Goal: Information Seeking & Learning: Understand process/instructions

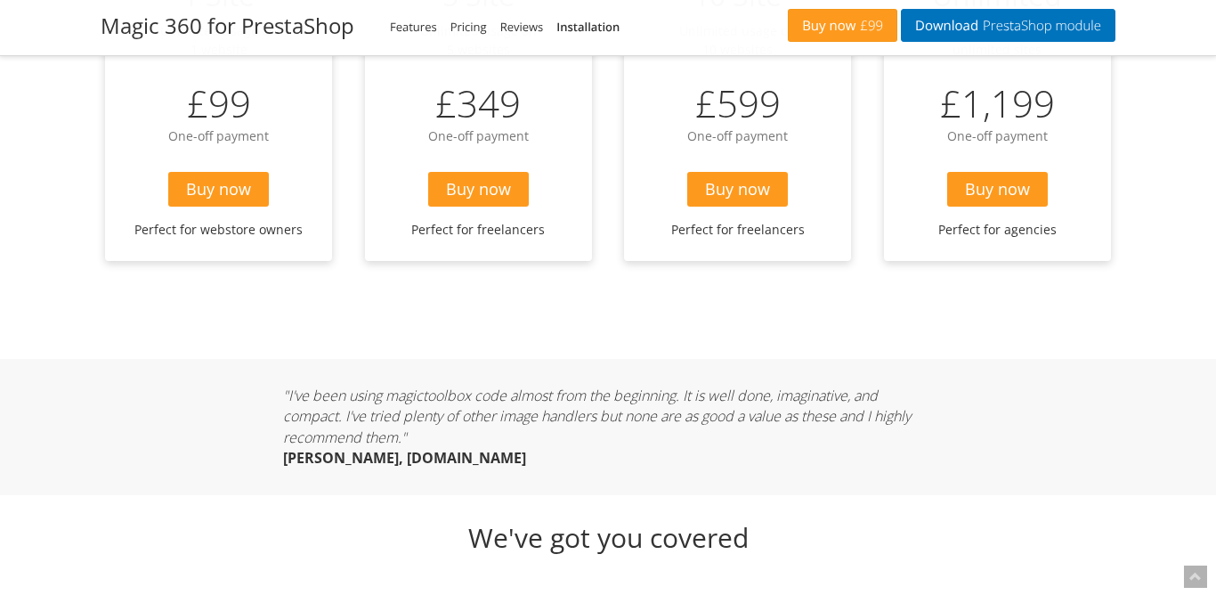
scroll to position [5076, 0]
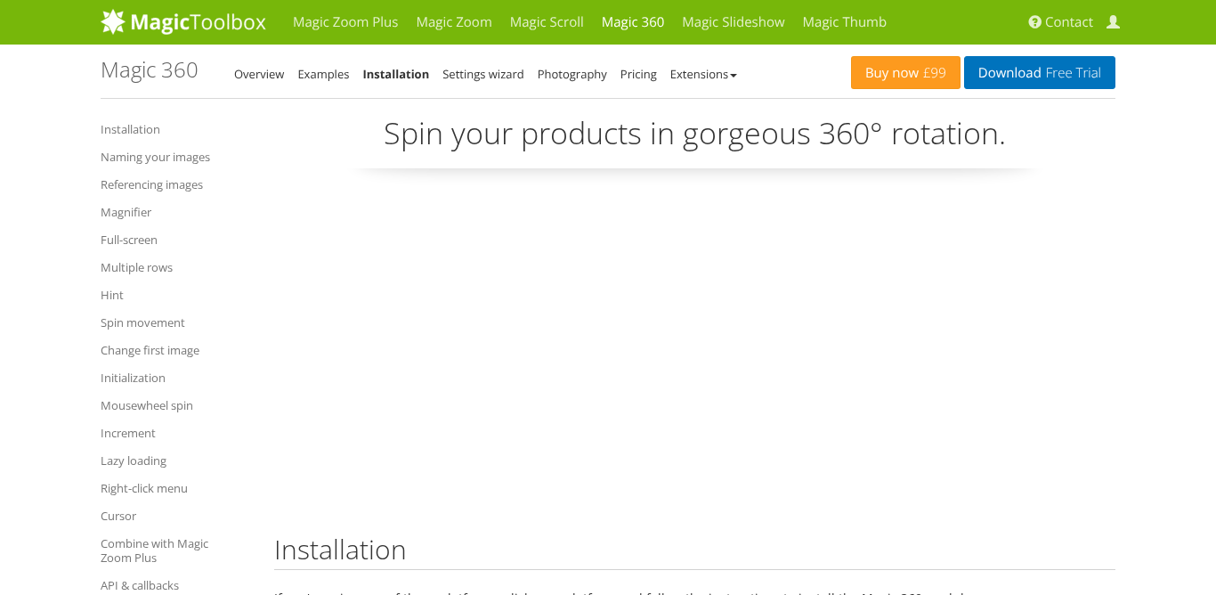
click at [1037, 214] on center at bounding box center [695, 347] width 842 height 304
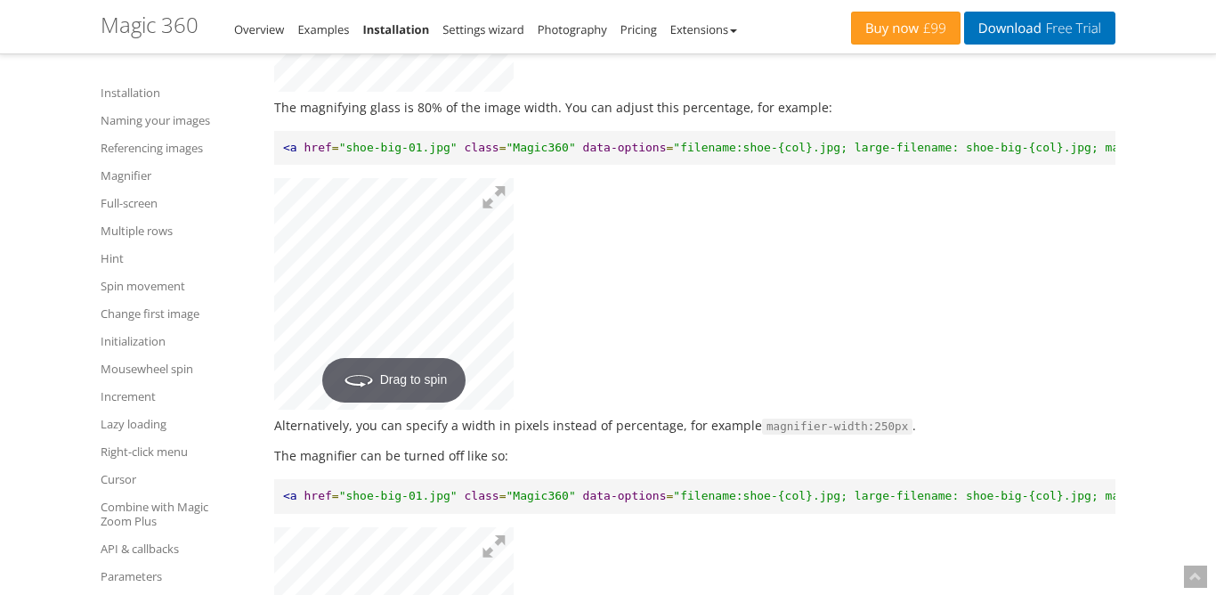
scroll to position [3764, 0]
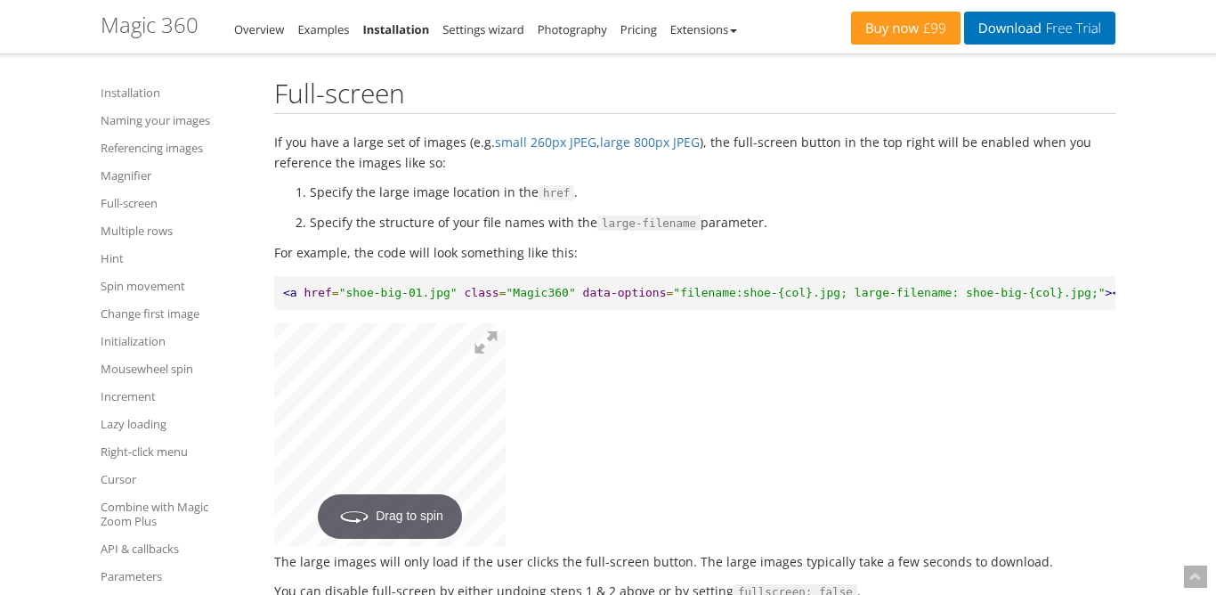
scroll to position [4566, 0]
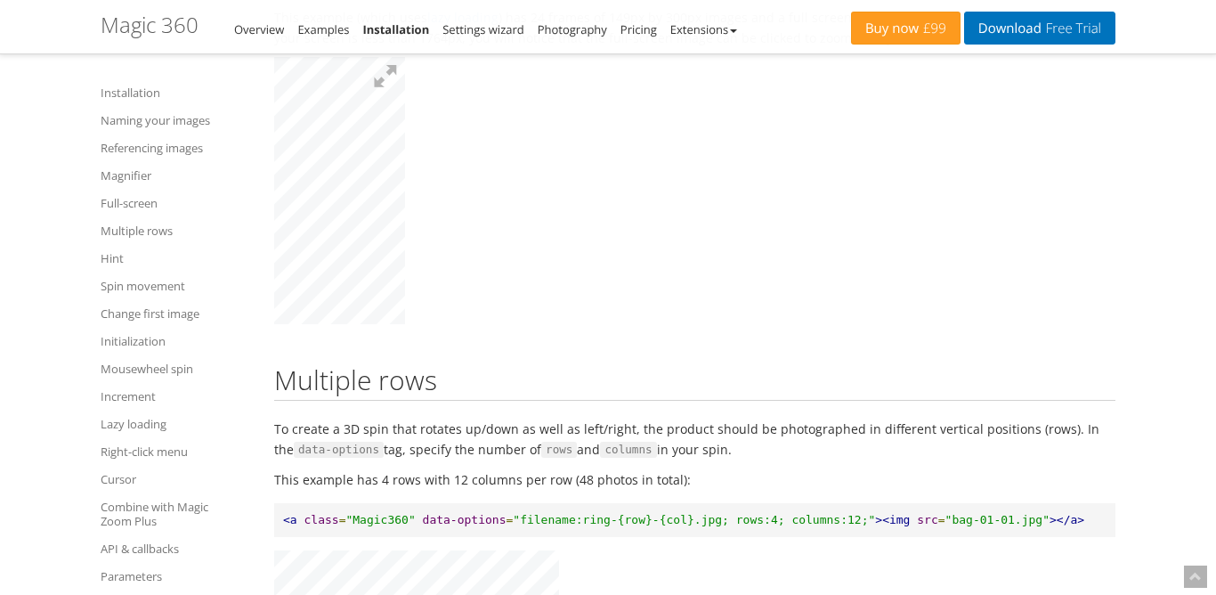
scroll to position [5100, 0]
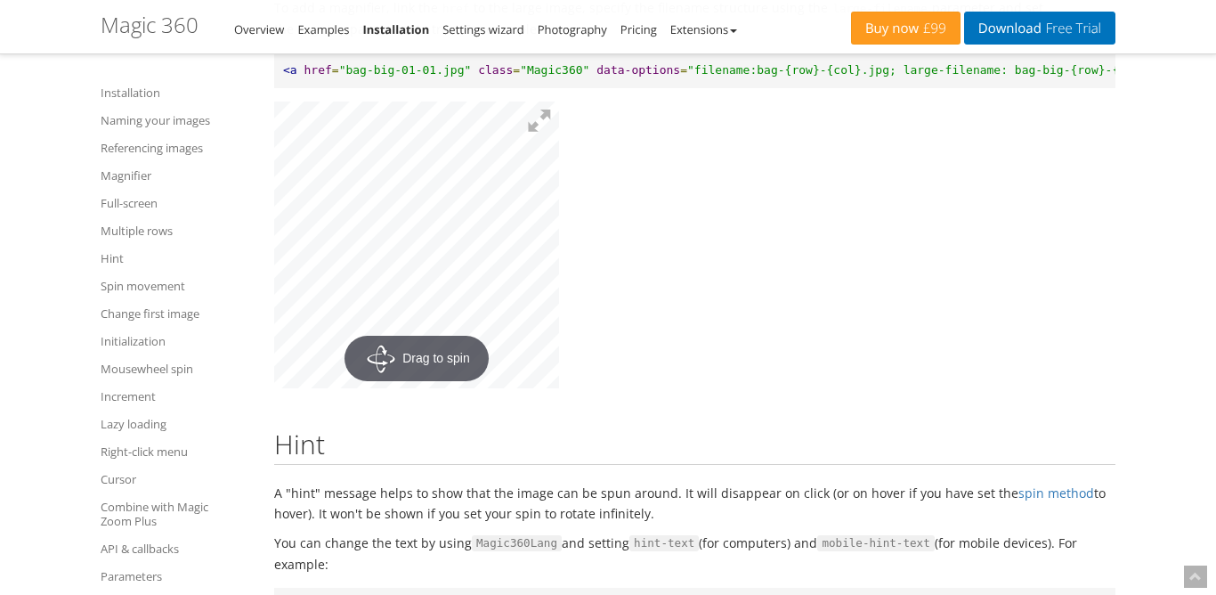
scroll to position [6079, 0]
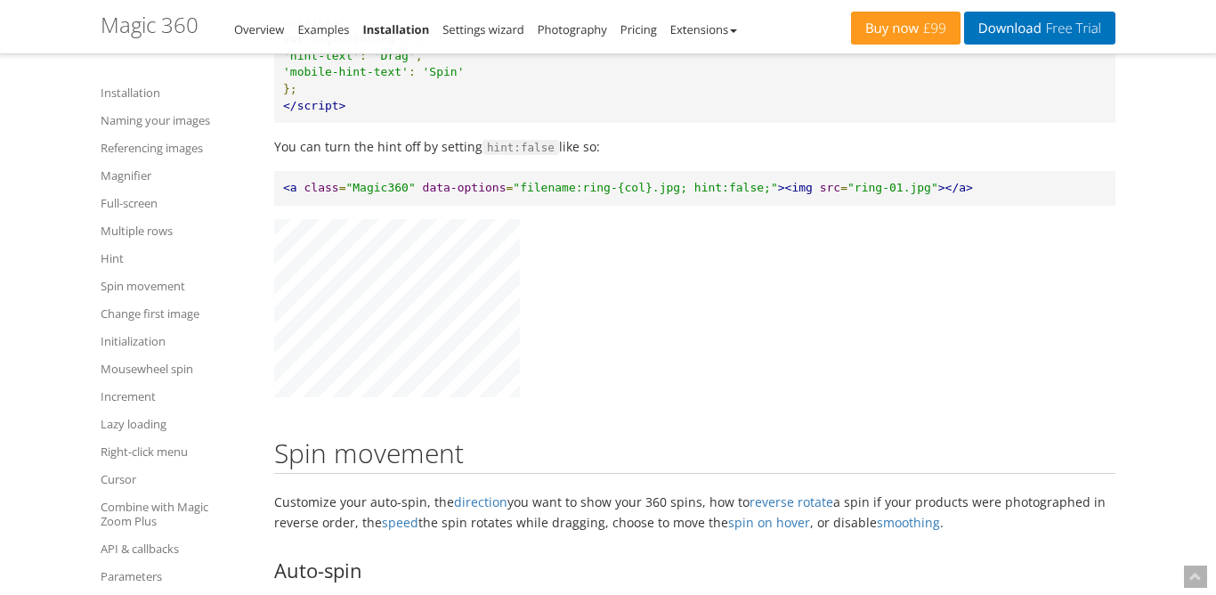
scroll to position [6703, 0]
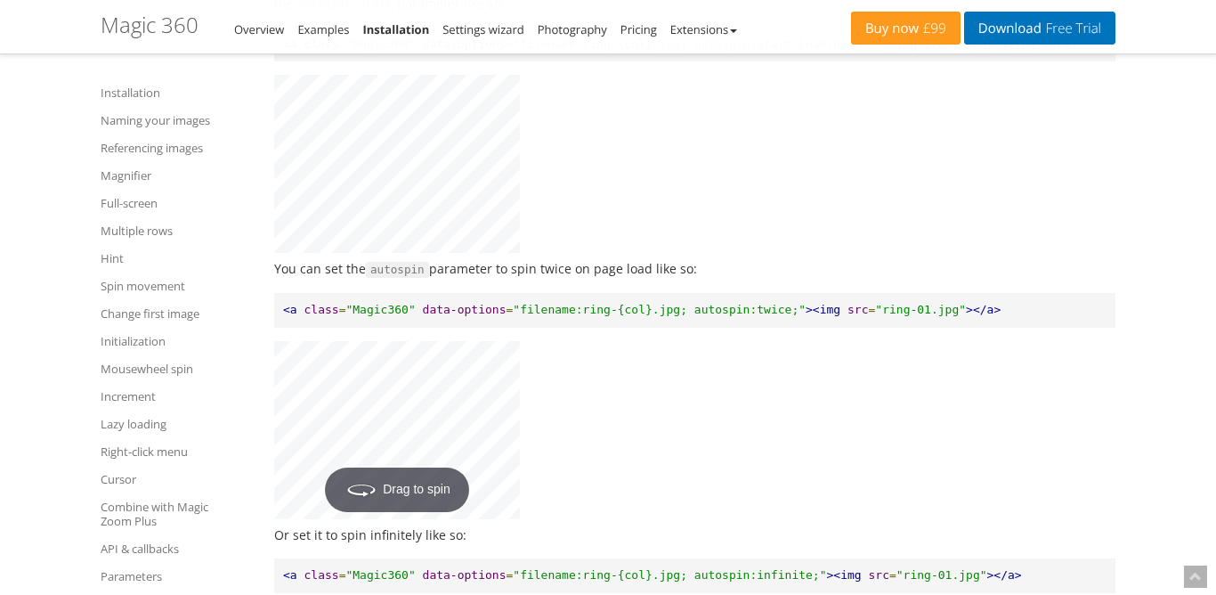
scroll to position [7326, 0]
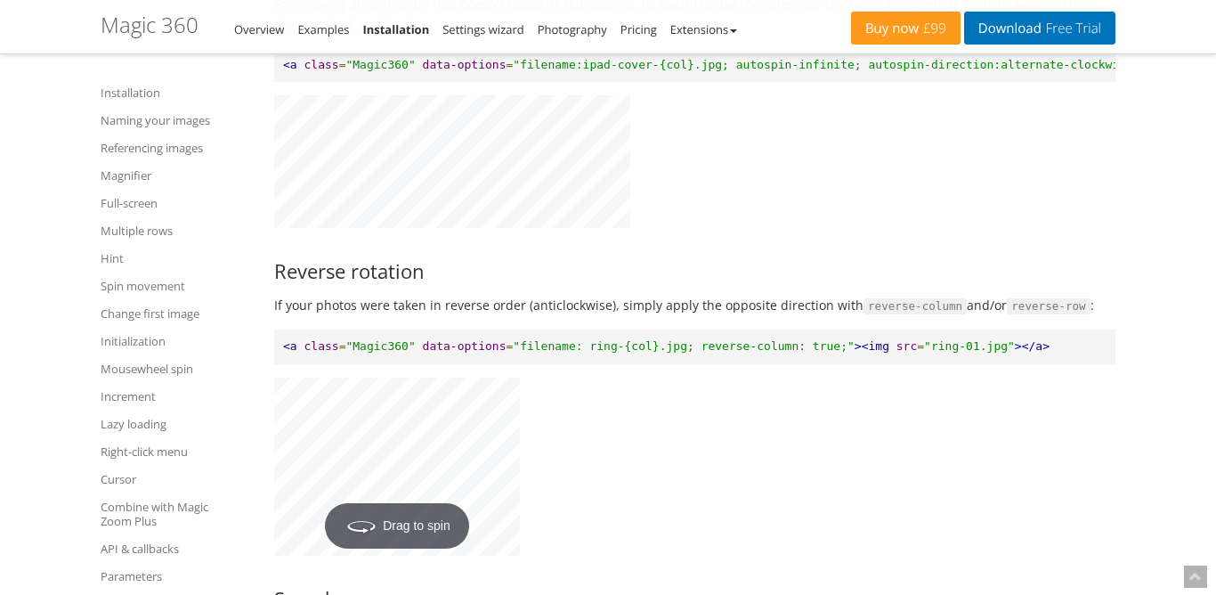
scroll to position [9463, 0]
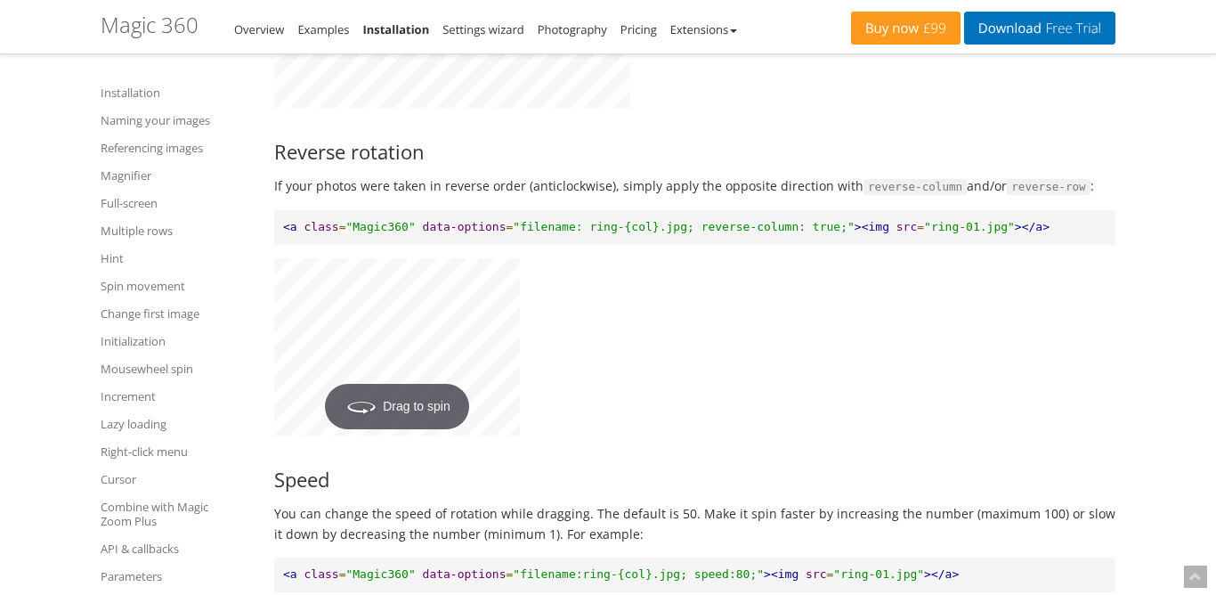
scroll to position [9641, 0]
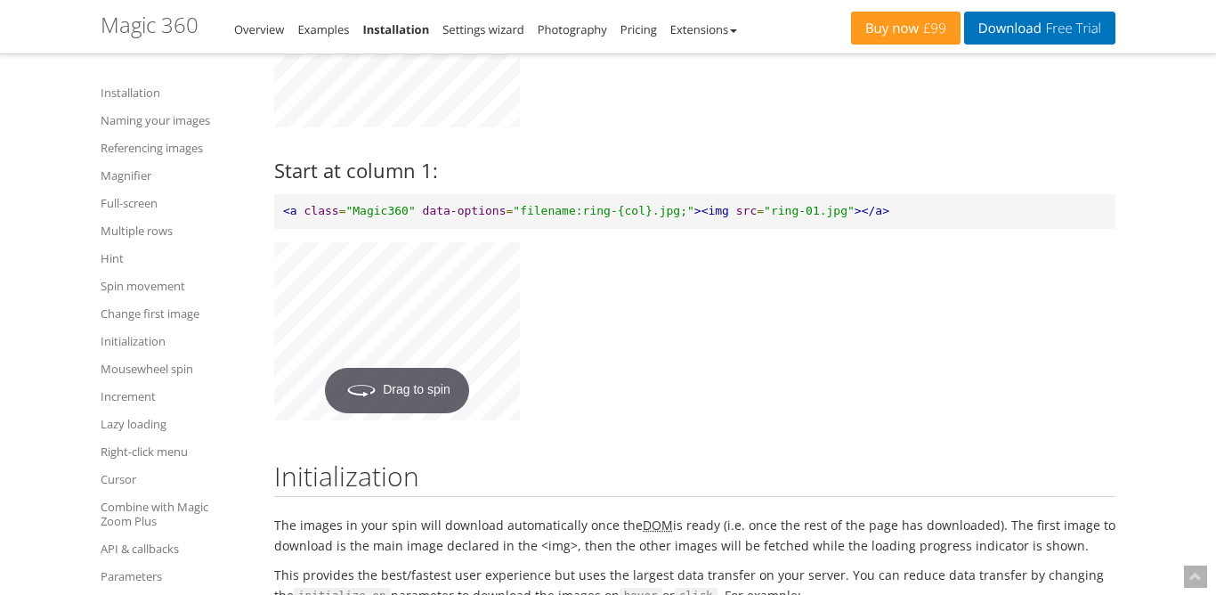
scroll to position [11333, 0]
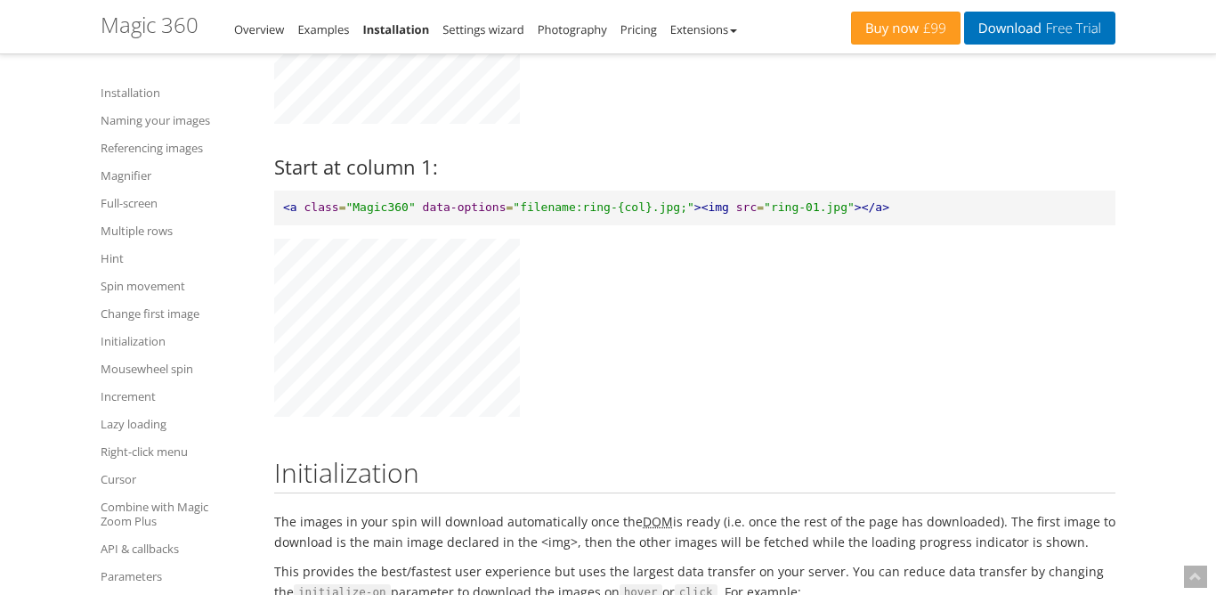
drag, startPoint x: 732, startPoint y: 316, endPoint x: 704, endPoint y: 386, distance: 74.7
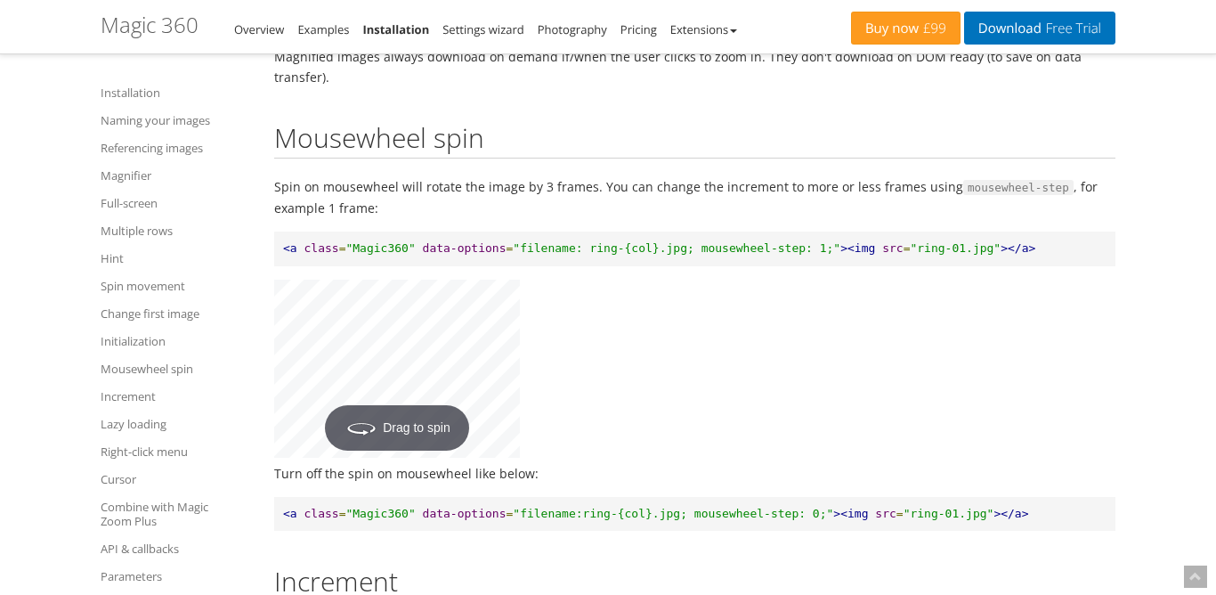
scroll to position [12135, 0]
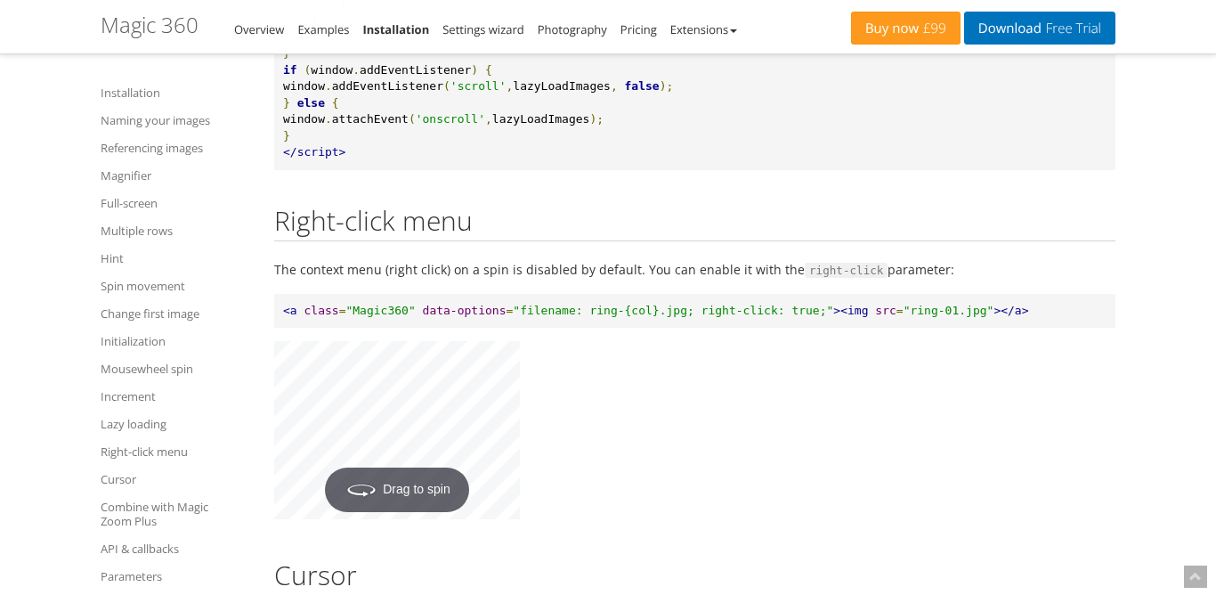
scroll to position [14361, 0]
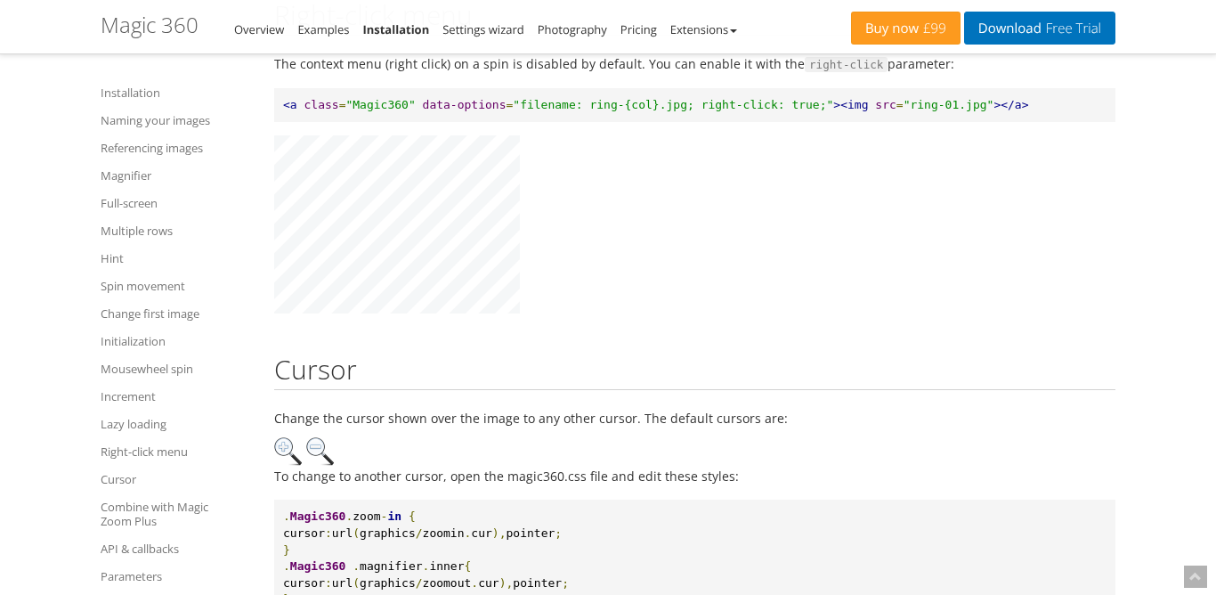
drag, startPoint x: 486, startPoint y: 343, endPoint x: 696, endPoint y: 258, distance: 226.5
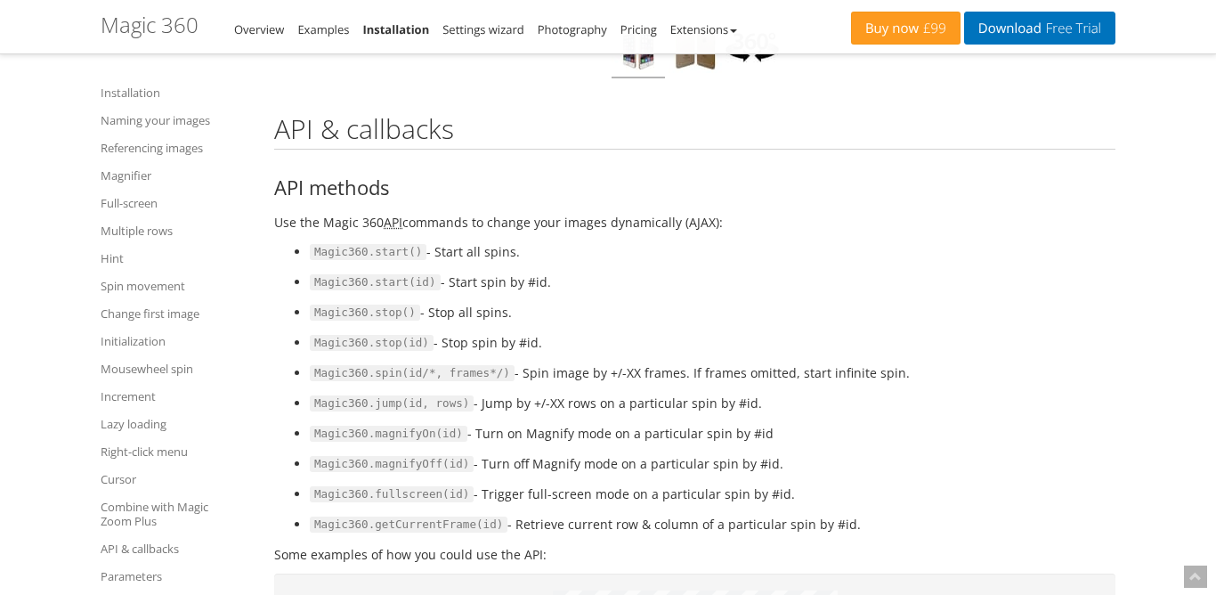
scroll to position [15875, 0]
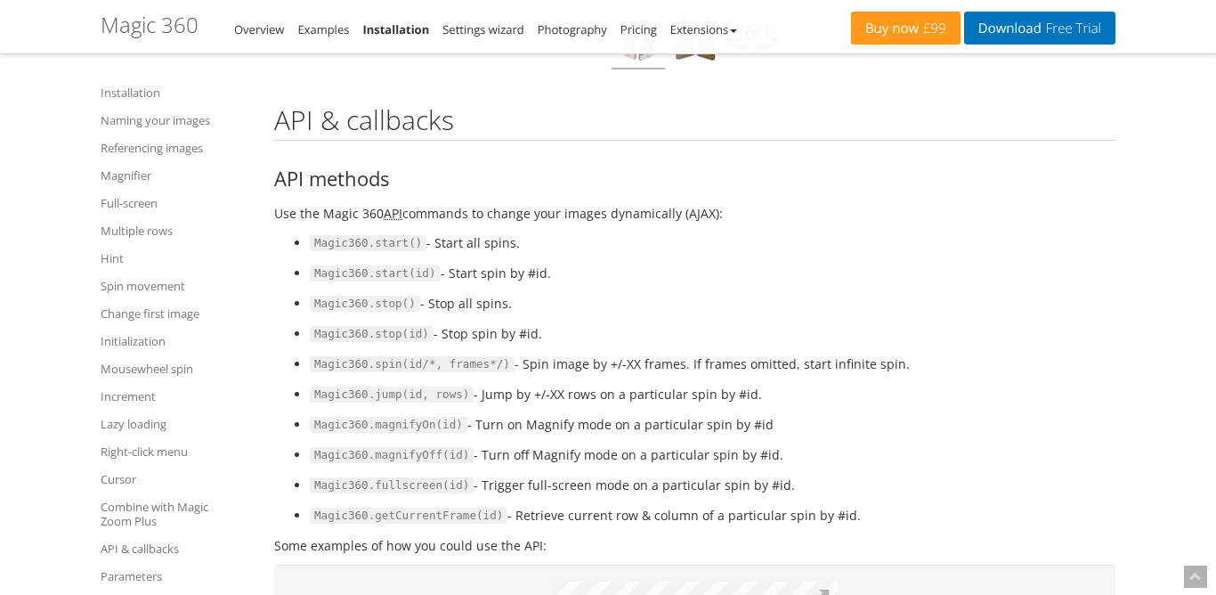
click at [752, 69] on img at bounding box center [752, 40] width 53 height 59
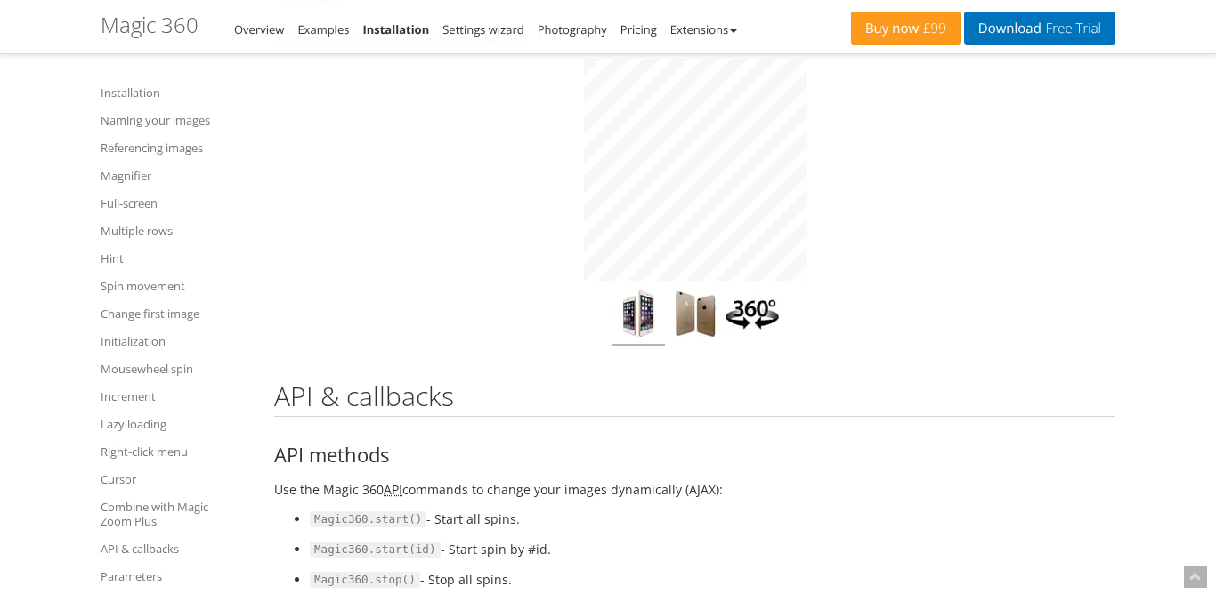
scroll to position [15519, 0]
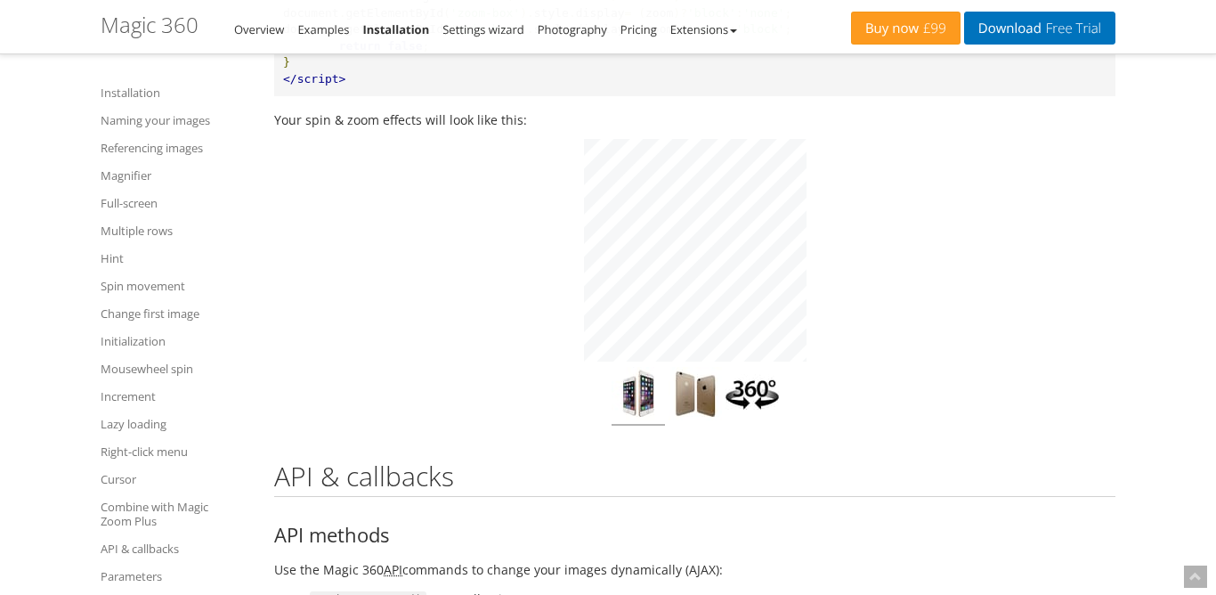
click at [752, 426] on img at bounding box center [752, 396] width 53 height 59
click at [692, 426] on img at bounding box center [695, 396] width 53 height 59
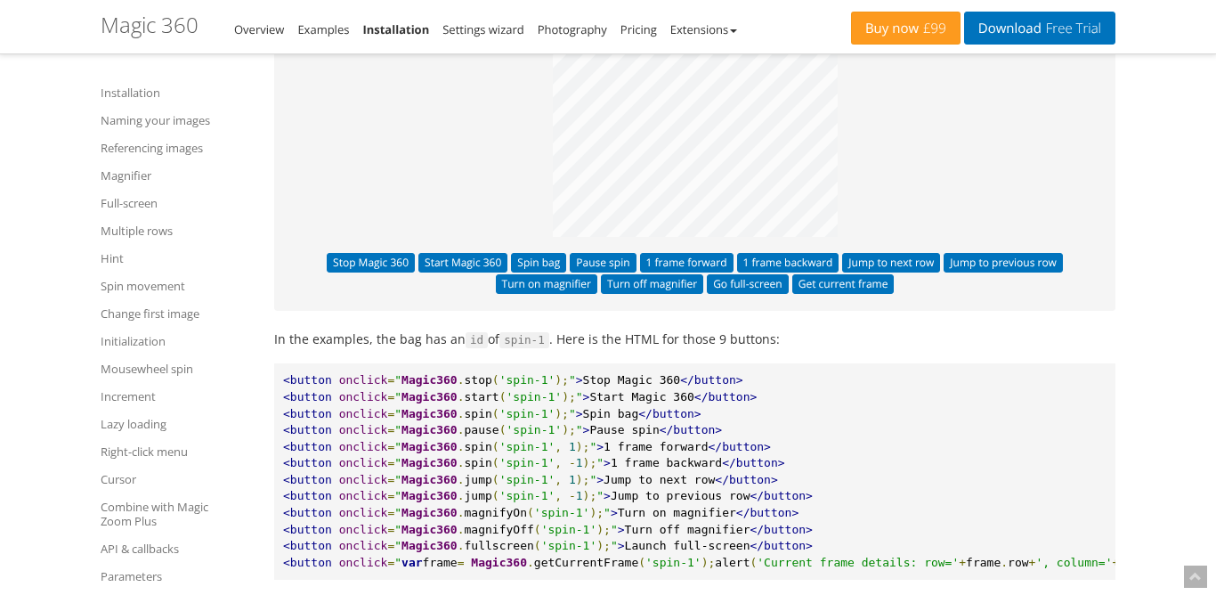
scroll to position [16498, 0]
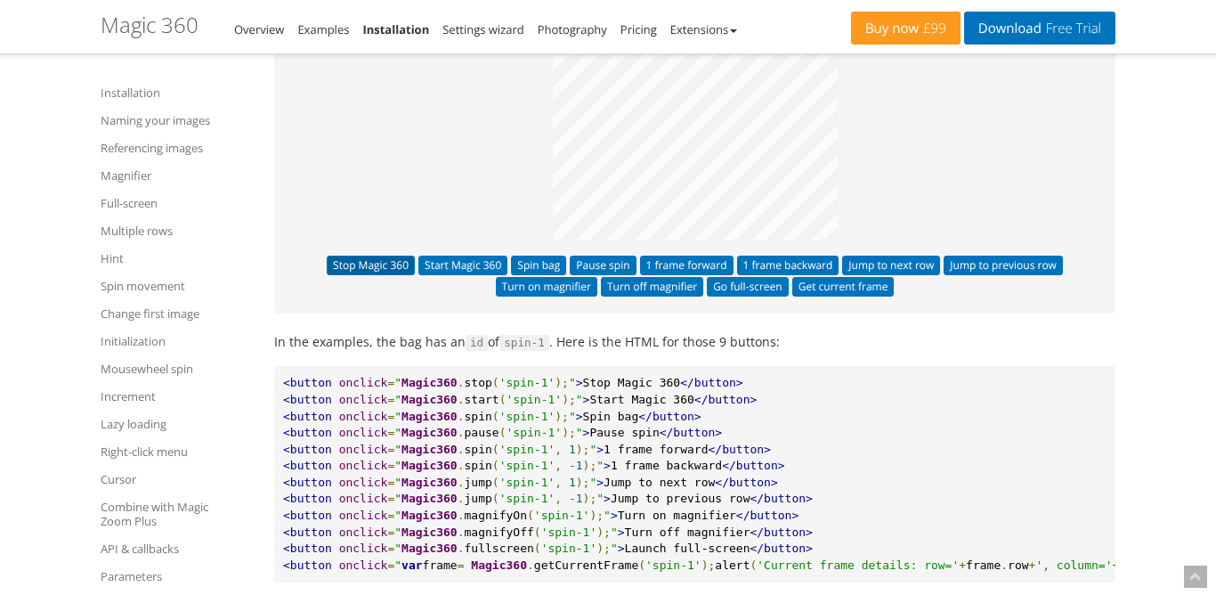
click at [396, 275] on button "Stop Magic 360" at bounding box center [371, 266] width 88 height 20
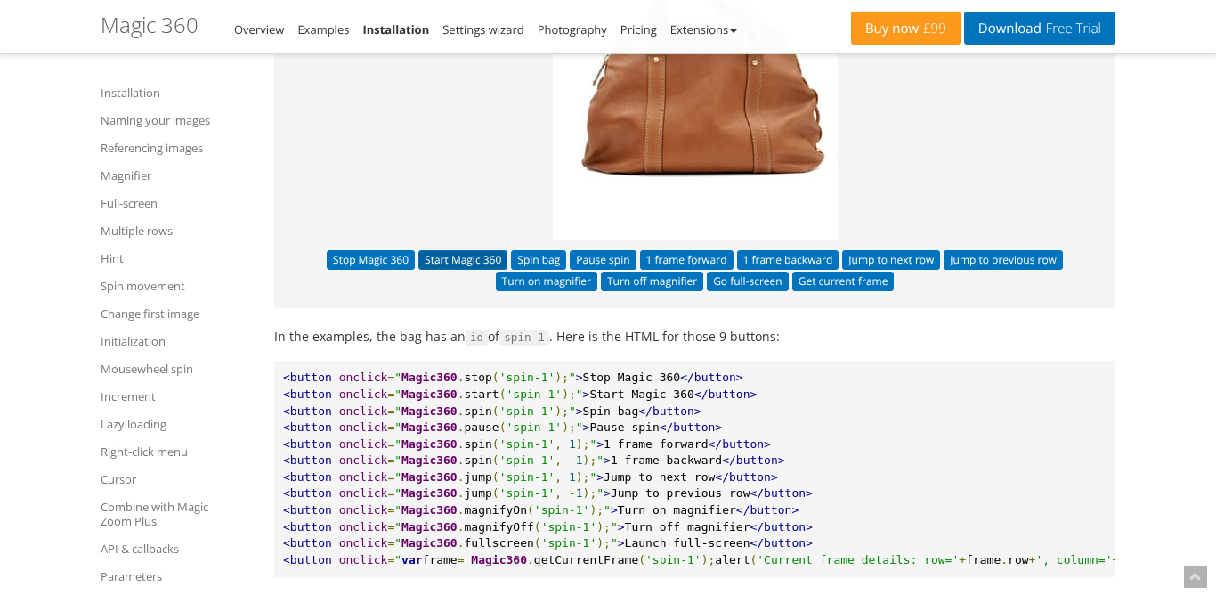
click at [454, 270] on button "Start Magic 360" at bounding box center [463, 260] width 89 height 20
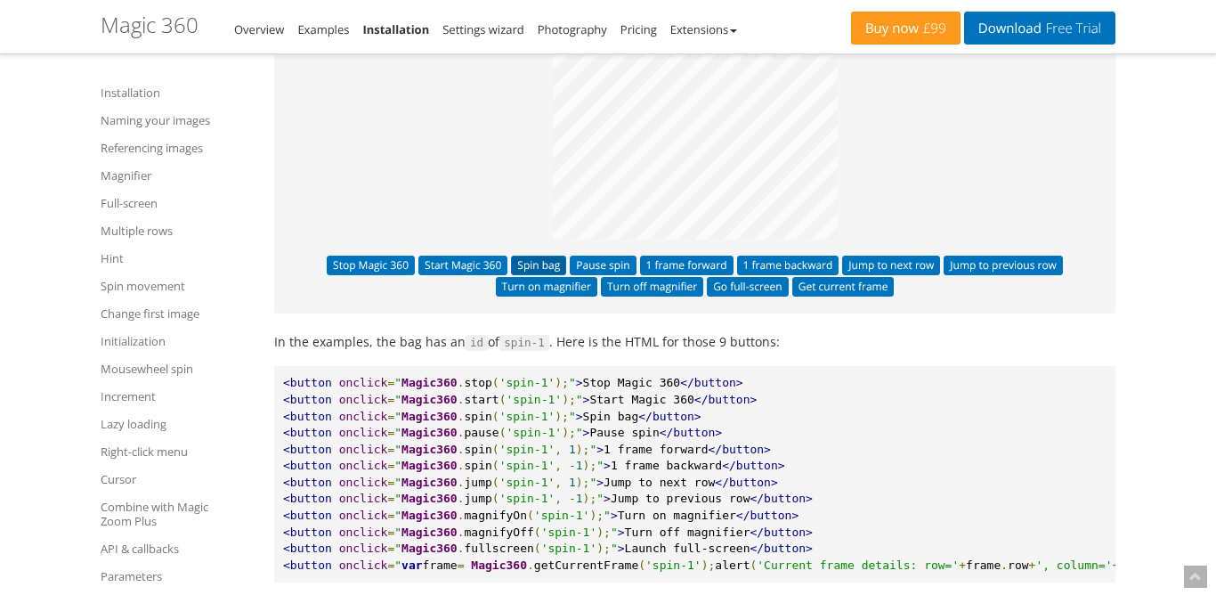
click at [553, 275] on button "Spin bag" at bounding box center [538, 266] width 55 height 20
click at [546, 275] on button "Spin bag" at bounding box center [538, 266] width 55 height 20
click at [465, 275] on button "Start Magic 360" at bounding box center [463, 266] width 89 height 20
click at [369, 275] on button "Stop Magic 360" at bounding box center [371, 266] width 88 height 20
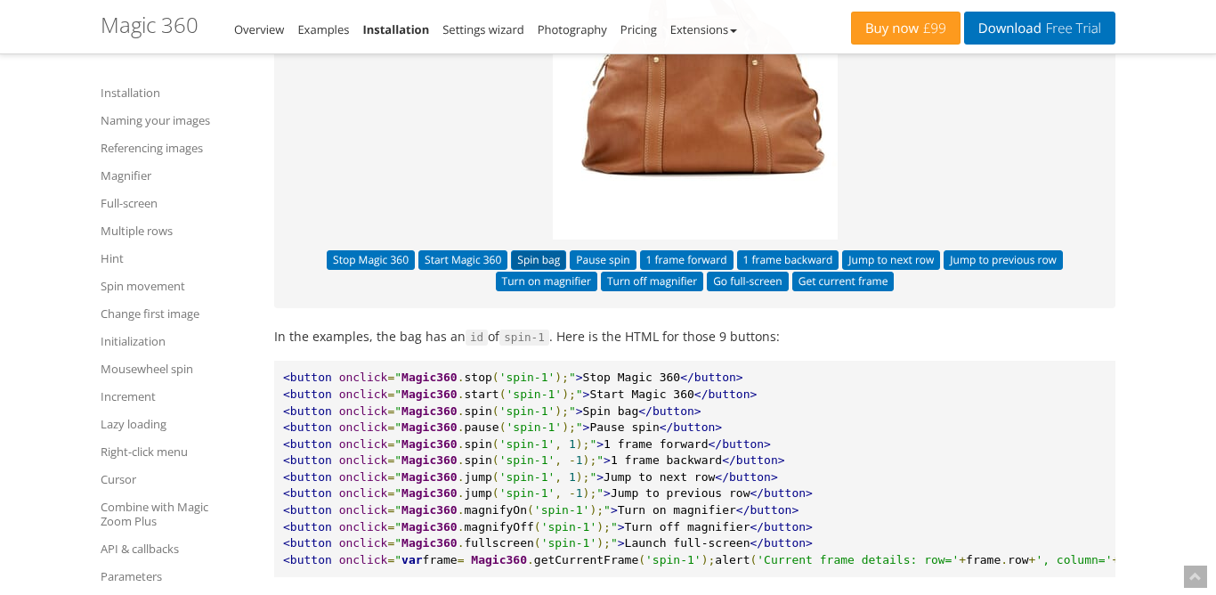
click at [538, 270] on button "Spin bag" at bounding box center [538, 260] width 55 height 20
click at [543, 270] on button "Spin bag" at bounding box center [538, 260] width 55 height 20
click at [583, 270] on button "Pause spin" at bounding box center [603, 260] width 66 height 20
click at [673, 270] on button "1 frame forward" at bounding box center [687, 260] width 94 height 20
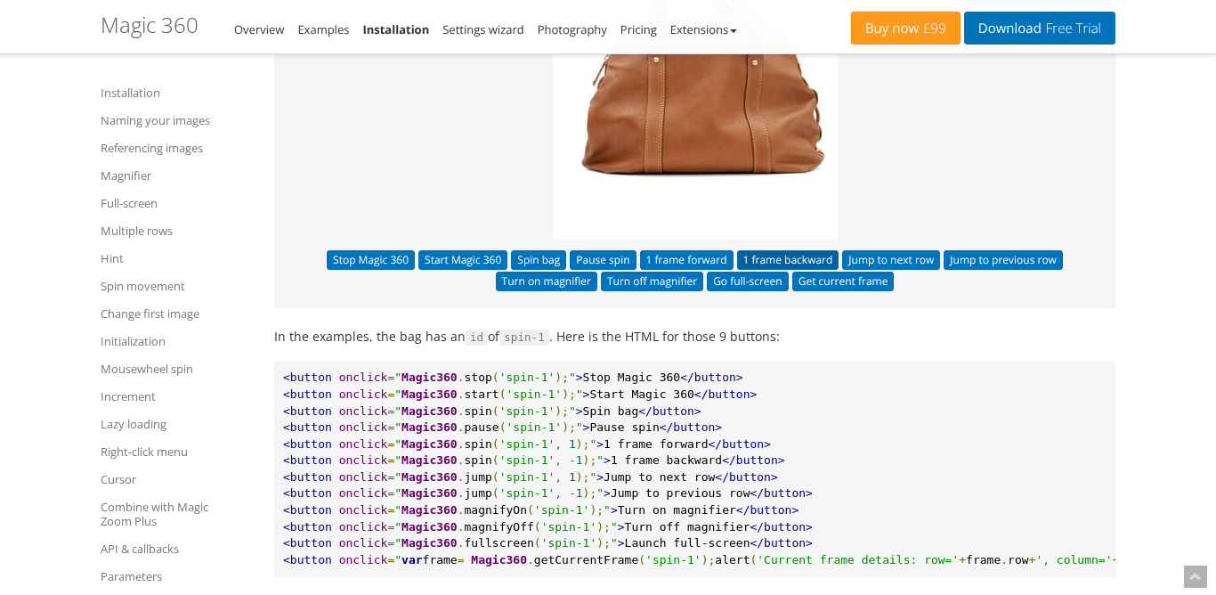
click at [780, 270] on button "1 frame backward" at bounding box center [788, 260] width 102 height 20
click at [1037, 270] on button "Jump to previous row" at bounding box center [1003, 260] width 119 height 20
click at [373, 270] on button "Stop Magic 360" at bounding box center [371, 260] width 88 height 20
click at [476, 270] on button "Start Magic 360" at bounding box center [463, 260] width 89 height 20
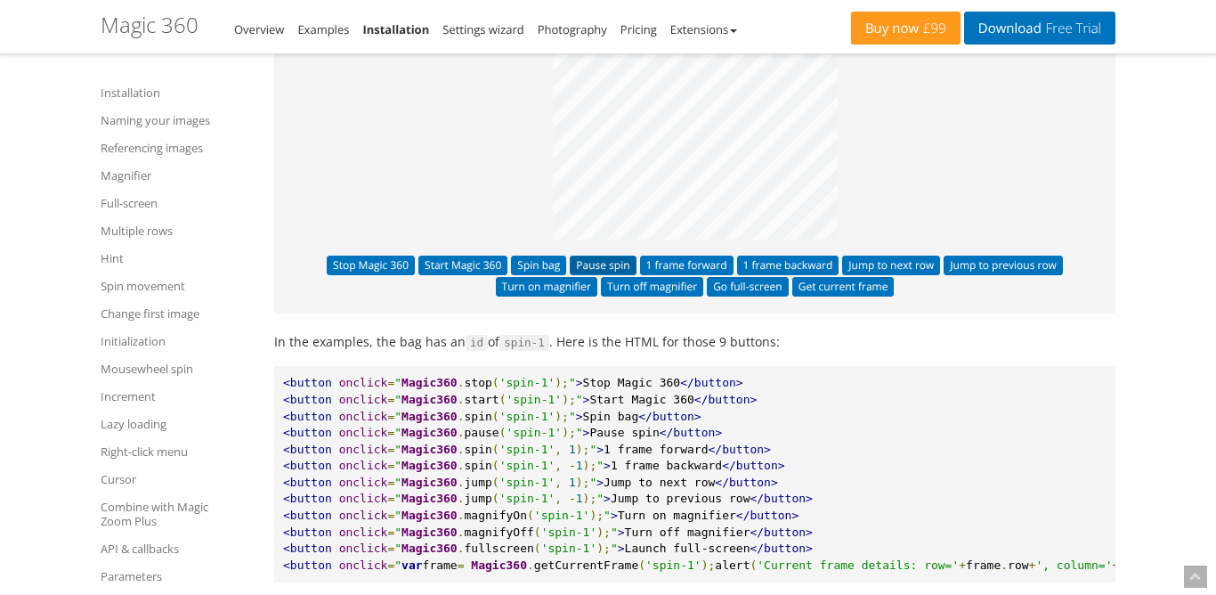
click at [597, 275] on button "Pause spin" at bounding box center [603, 266] width 66 height 20
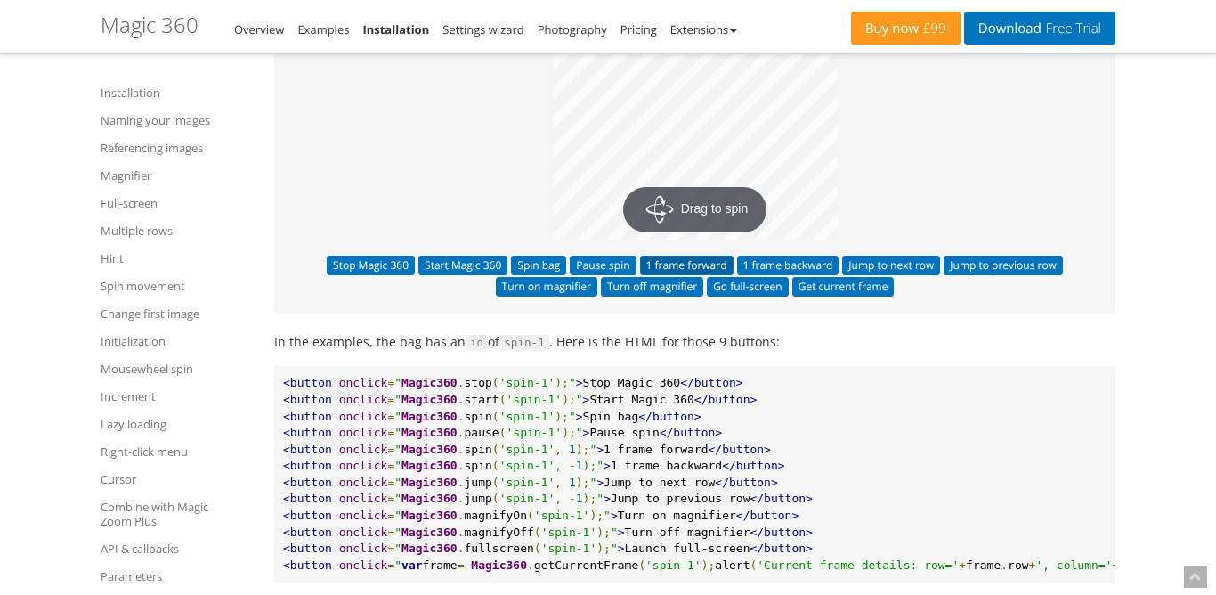
click at [675, 275] on button "1 frame forward" at bounding box center [687, 266] width 94 height 20
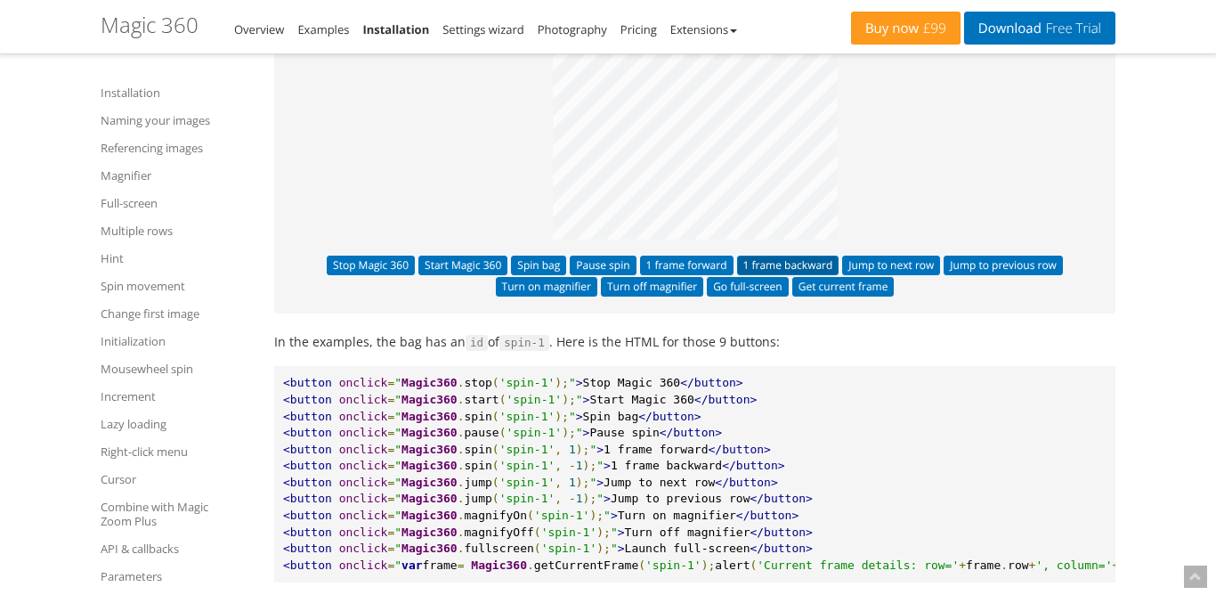
click at [809, 275] on button "1 frame backward" at bounding box center [788, 266] width 102 height 20
click at [876, 275] on button "Jump to next row" at bounding box center [891, 266] width 98 height 20
click at [1000, 275] on button "Jump to previous row" at bounding box center [1003, 266] width 119 height 20
click at [546, 297] on button "Turn on magnifier" at bounding box center [547, 287] width 102 height 20
click at [652, 297] on button "Turn off magnifier" at bounding box center [652, 287] width 102 height 20
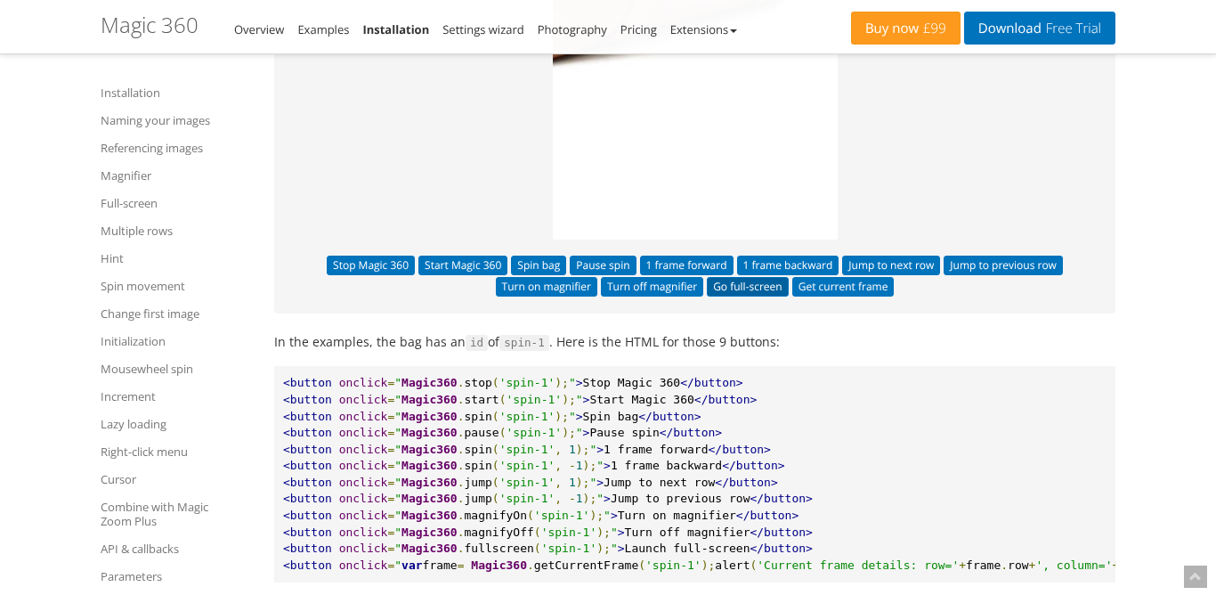
click at [750, 297] on button "Go full-screen" at bounding box center [748, 287] width 82 height 20
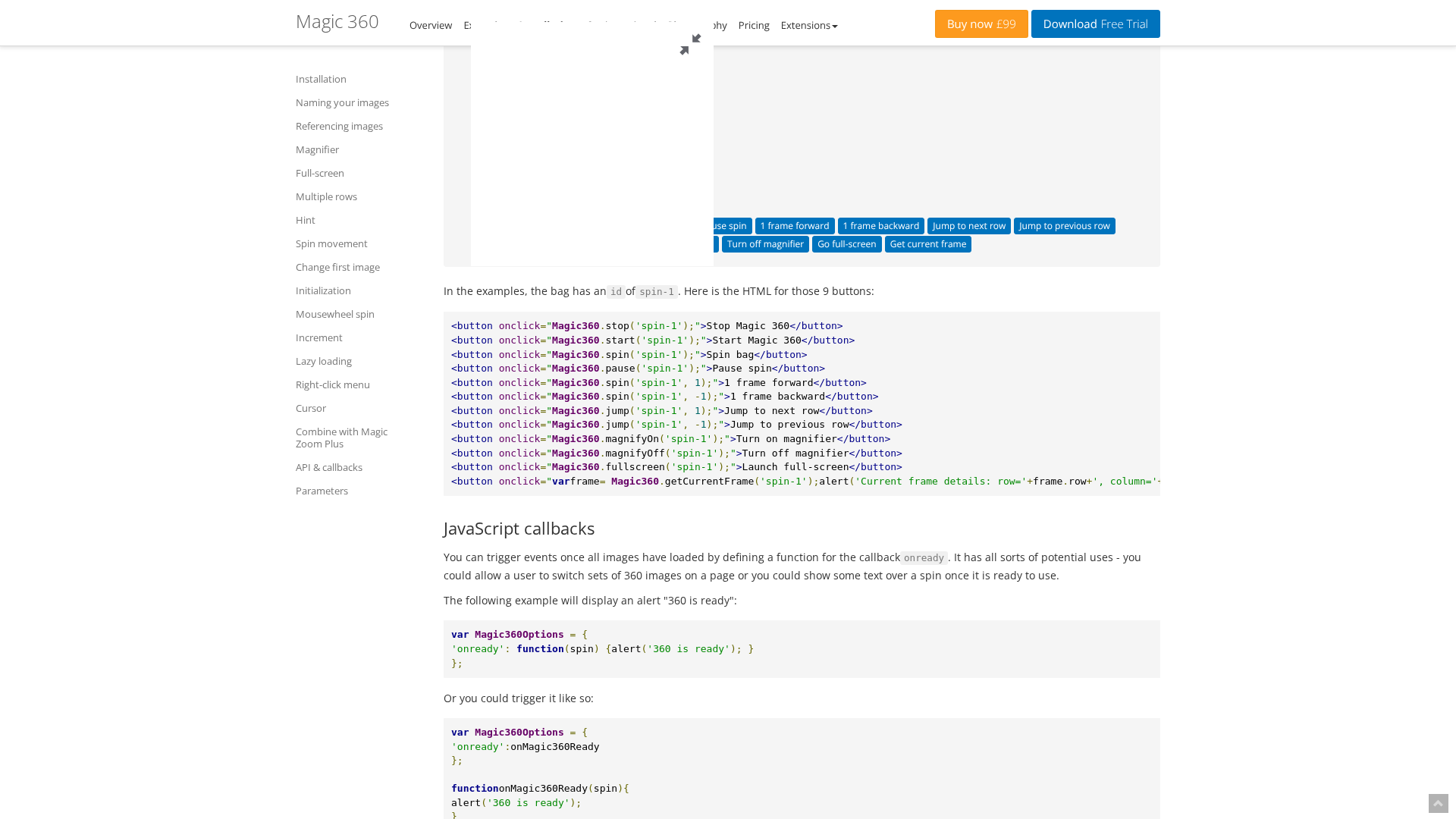
click at [714, 22] on button at bounding box center [691, 44] width 45 height 45
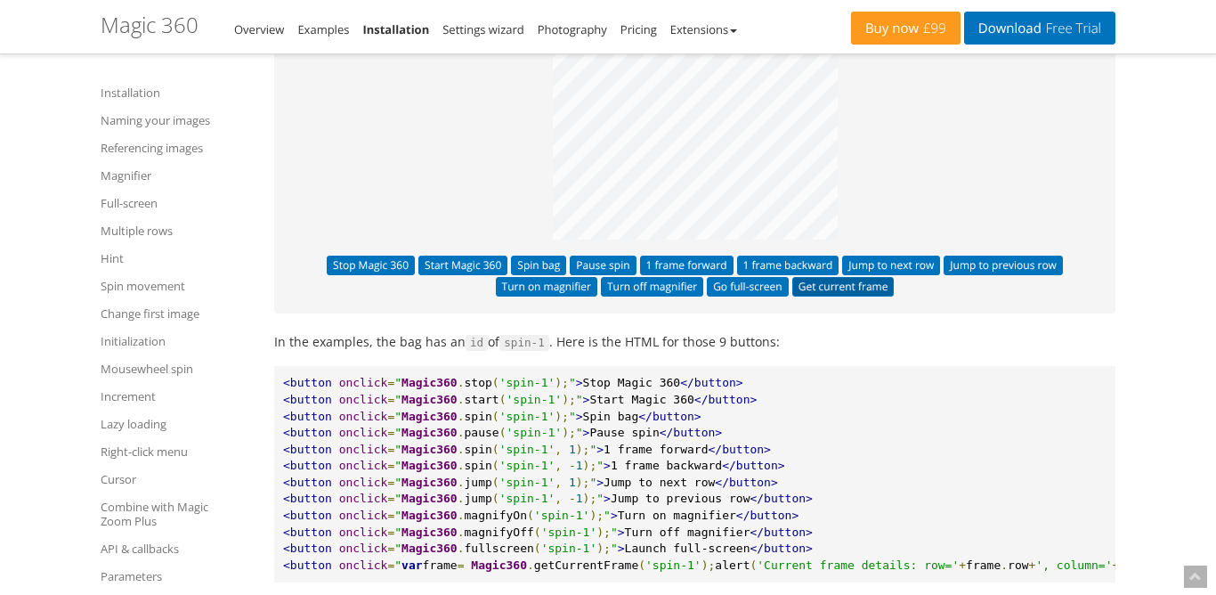
click at [850, 297] on button "Get current frame" at bounding box center [844, 287] width 102 height 20
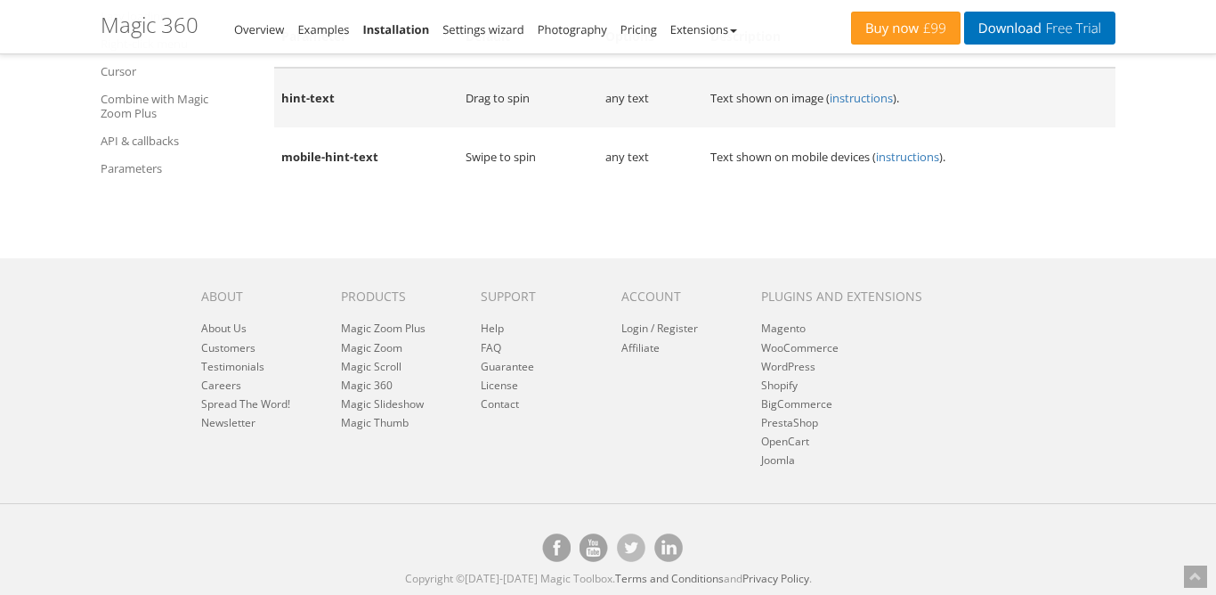
scroll to position [20904, 0]
